Goal: Navigation & Orientation: Find specific page/section

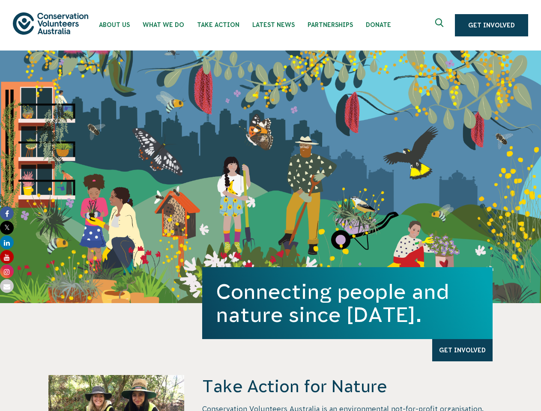
click at [270, 206] on div "Connecting people and nature since [DATE]. Get Involved" at bounding box center [270, 177] width 541 height 253
click at [442, 25] on icon "Expand search box" at bounding box center [440, 24] width 11 height 13
